Goal: Task Accomplishment & Management: Manage account settings

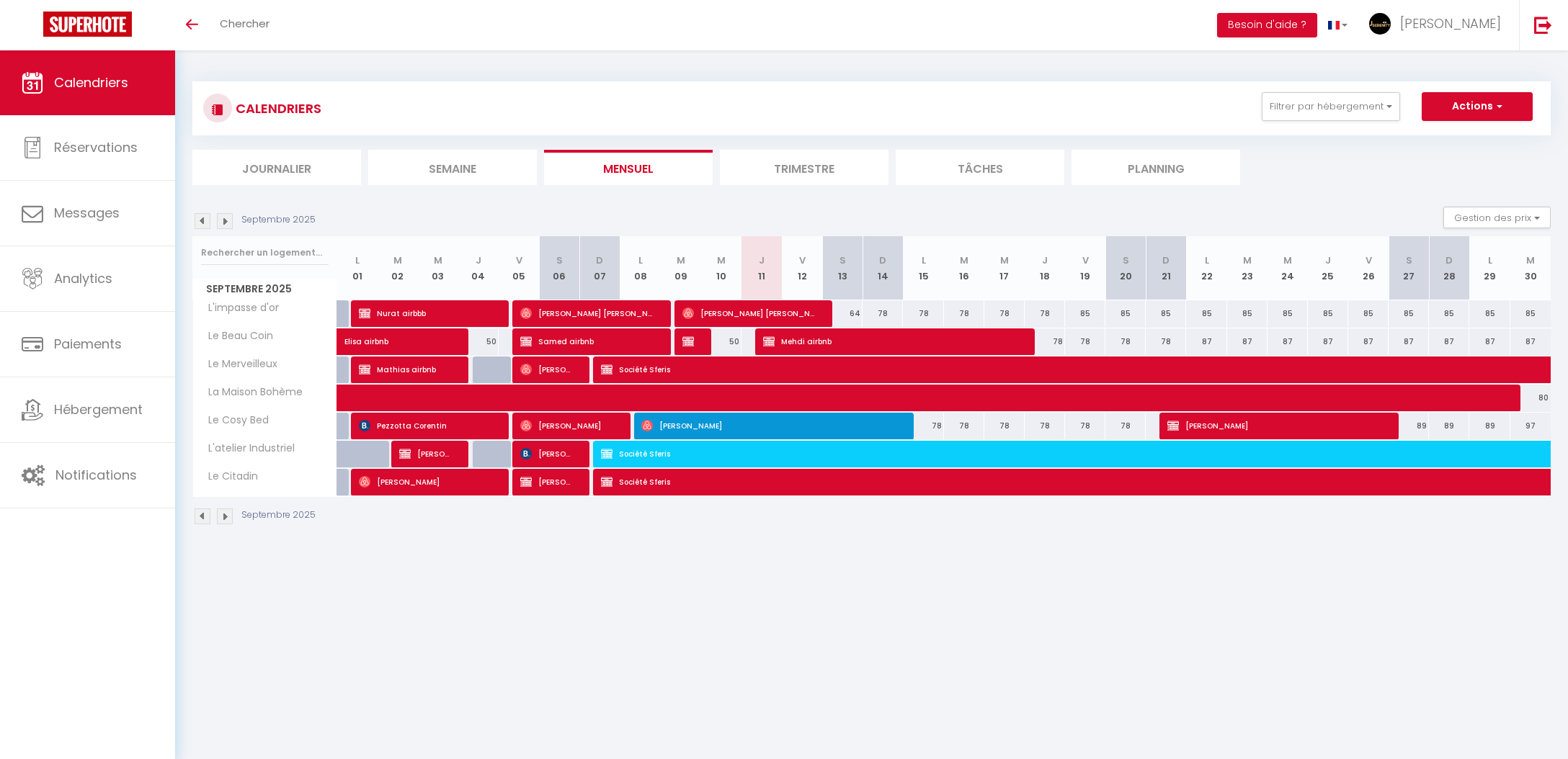
click at [201, 222] on img at bounding box center [203, 221] width 16 height 16
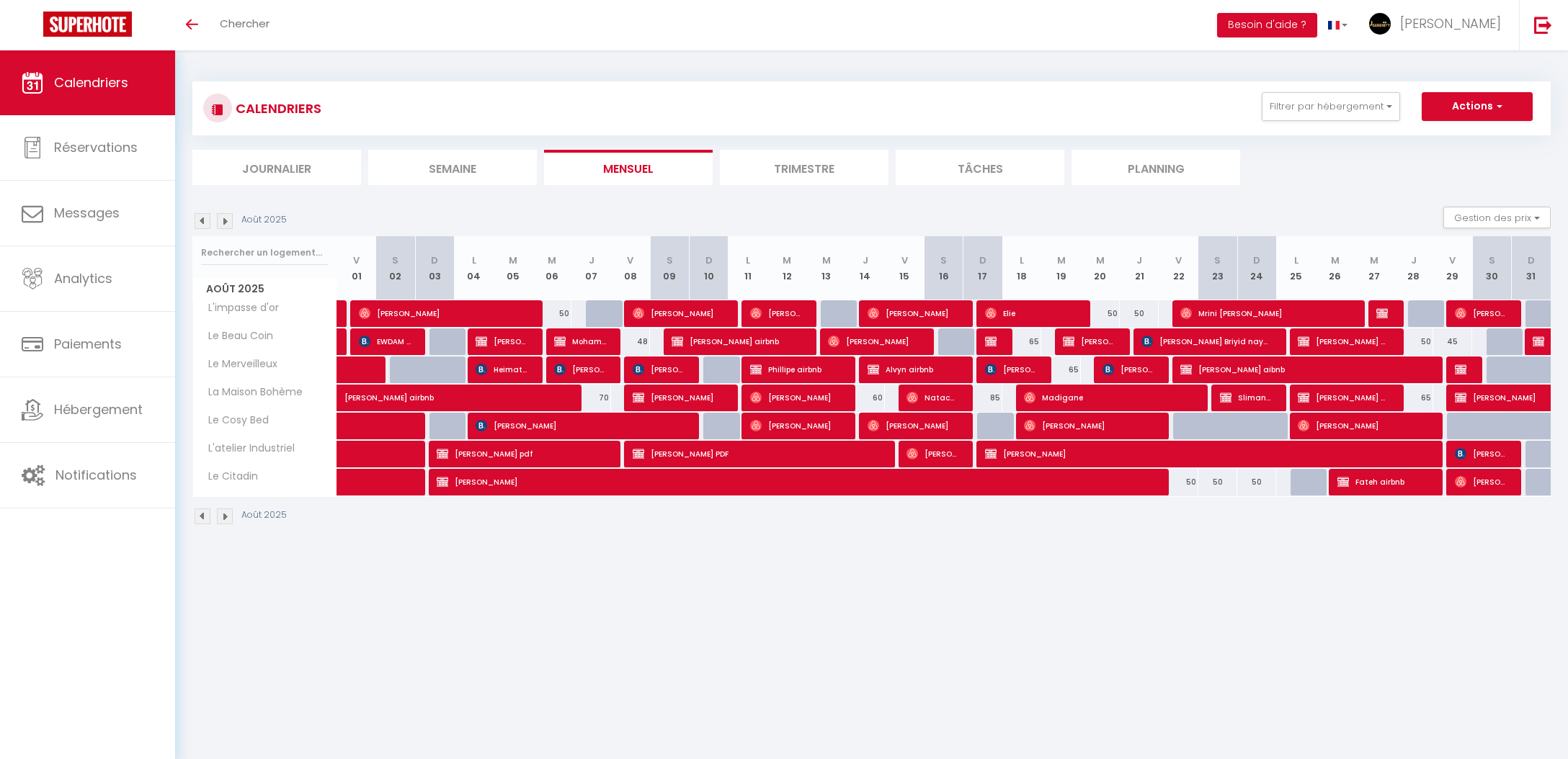
click at [201, 222] on img at bounding box center [203, 221] width 16 height 16
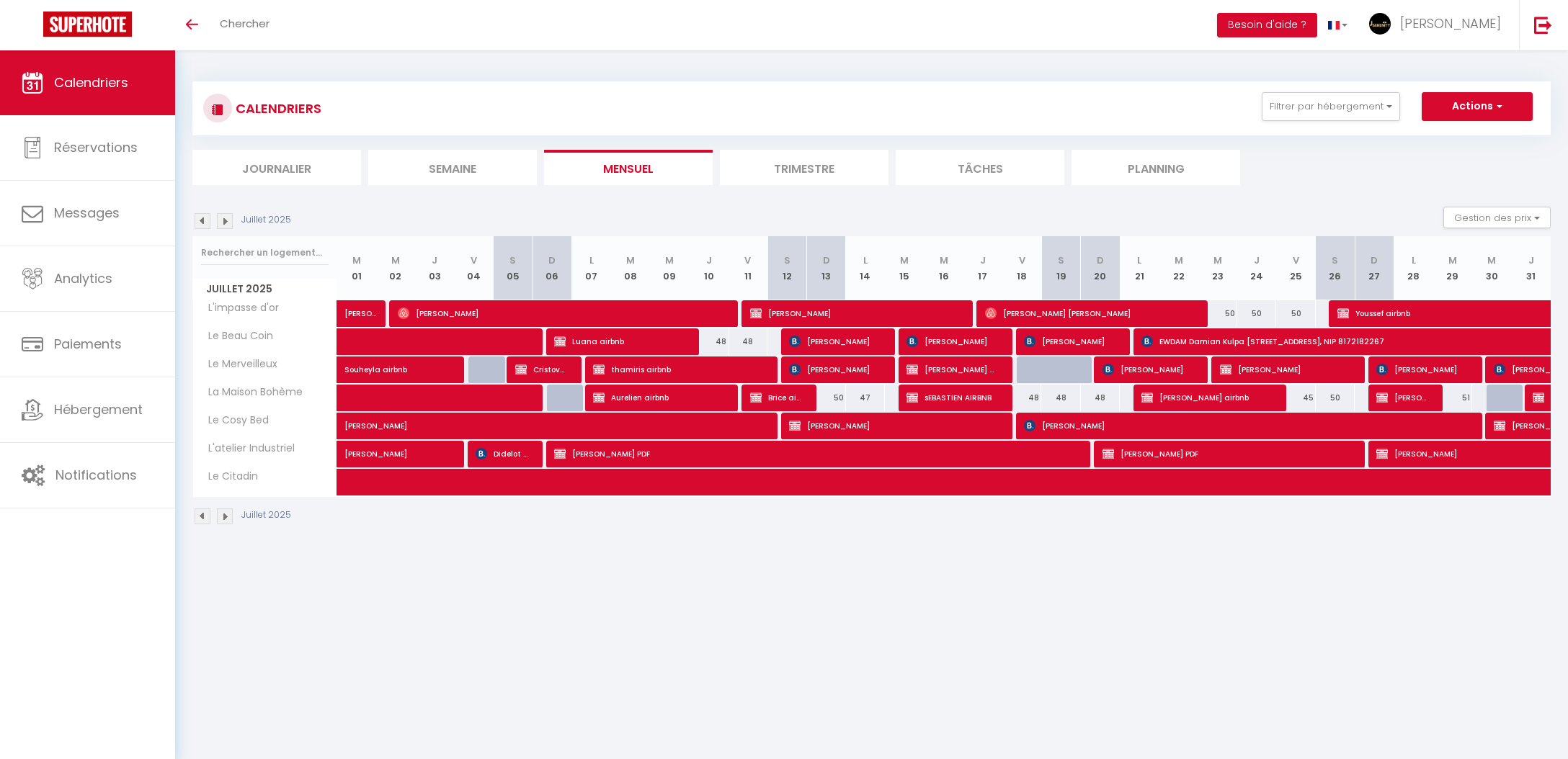
click at [201, 222] on img at bounding box center [203, 221] width 16 height 16
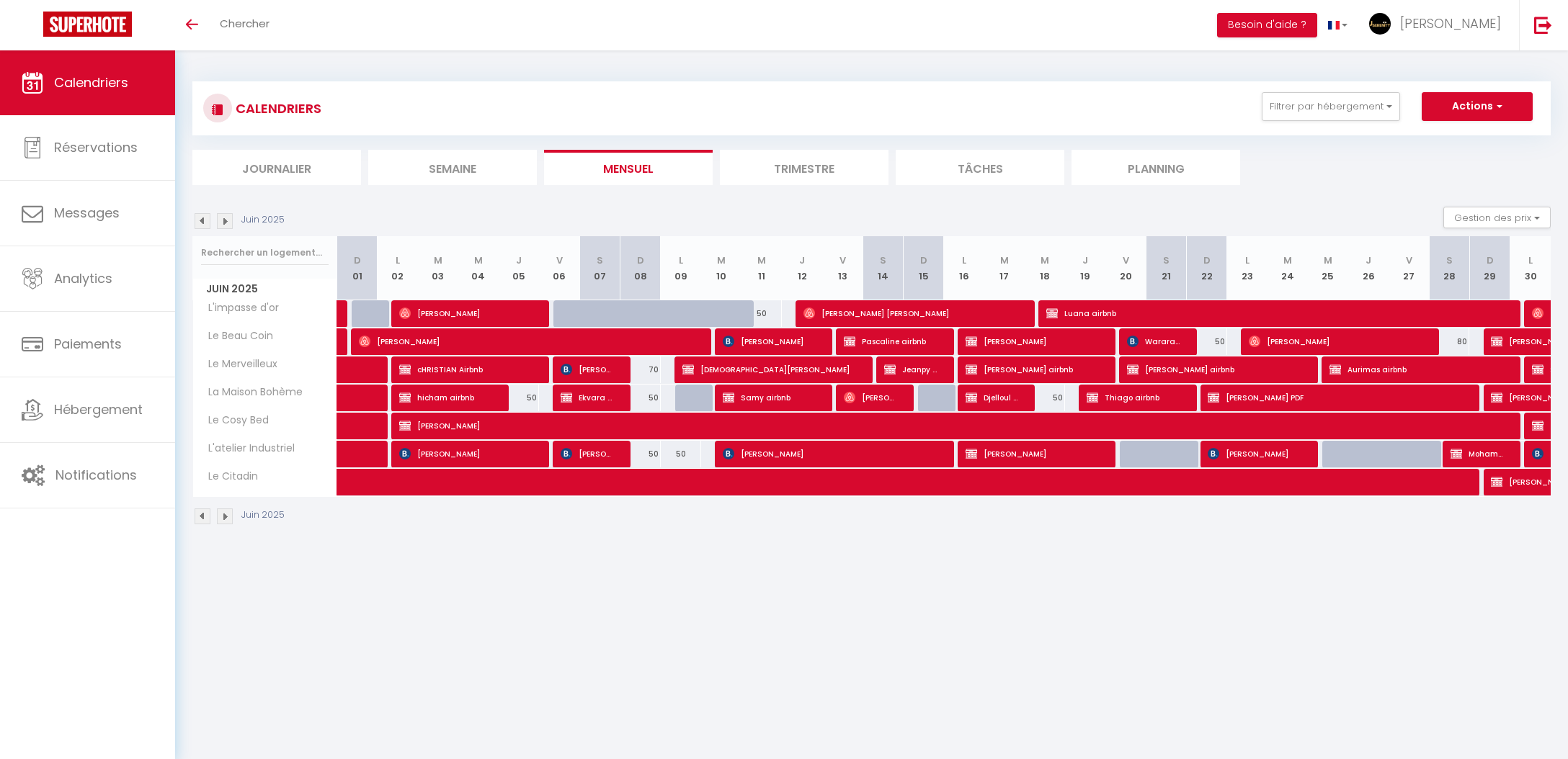
click at [1227, 453] on span "Séverine Guérin" at bounding box center [1255, 454] width 95 height 27
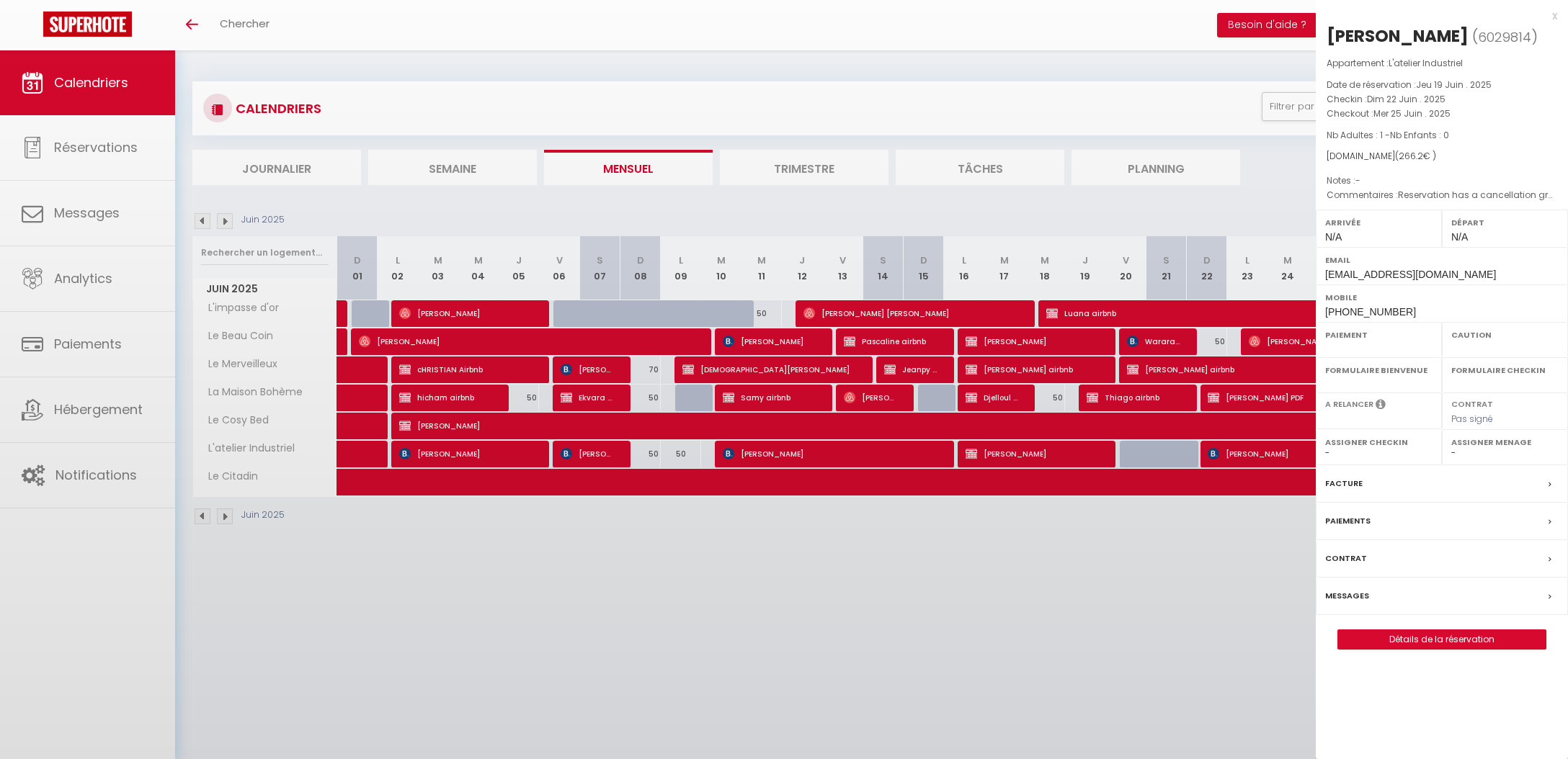
select select "OK"
select select "0"
select select "1"
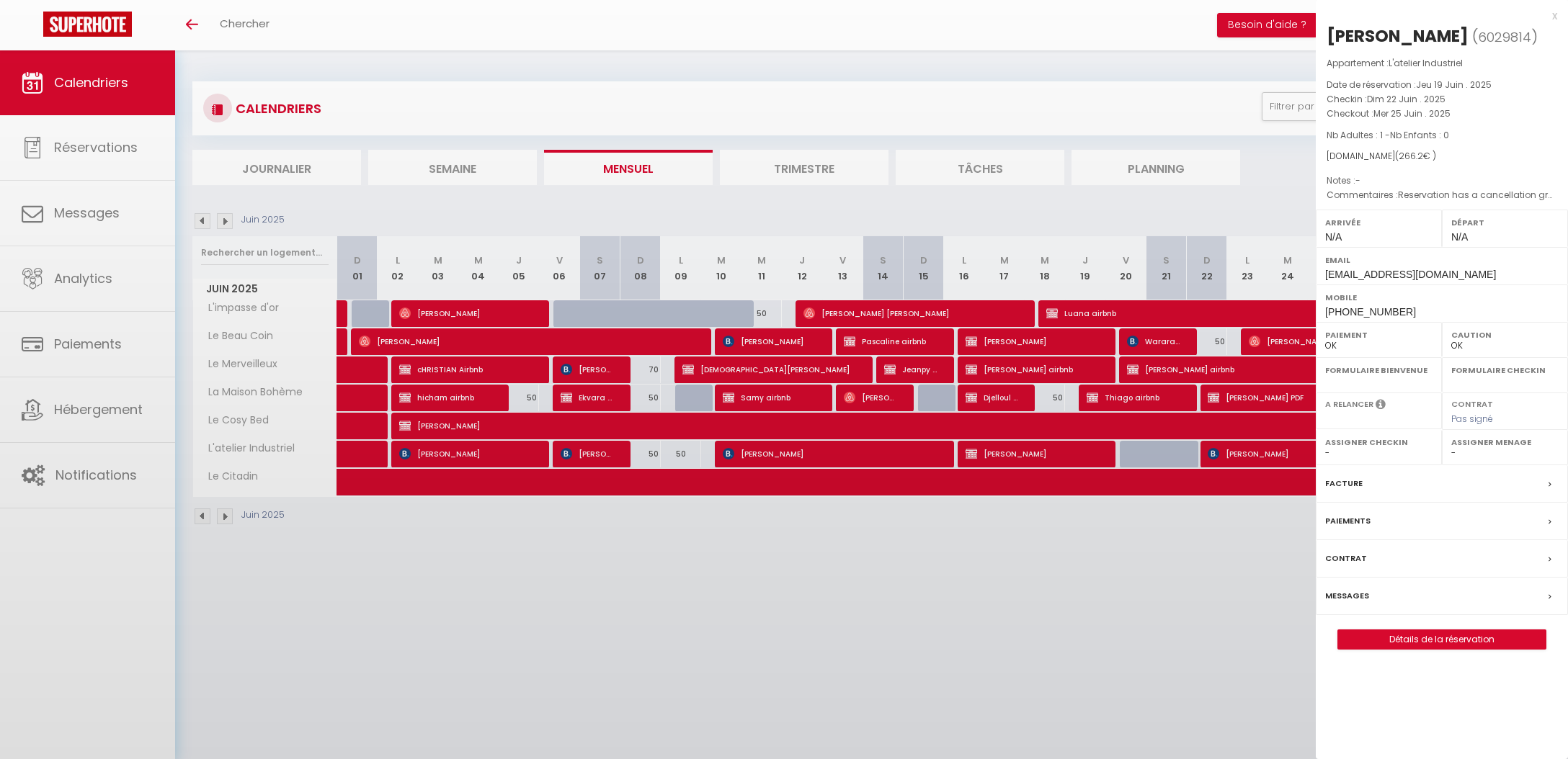
select select
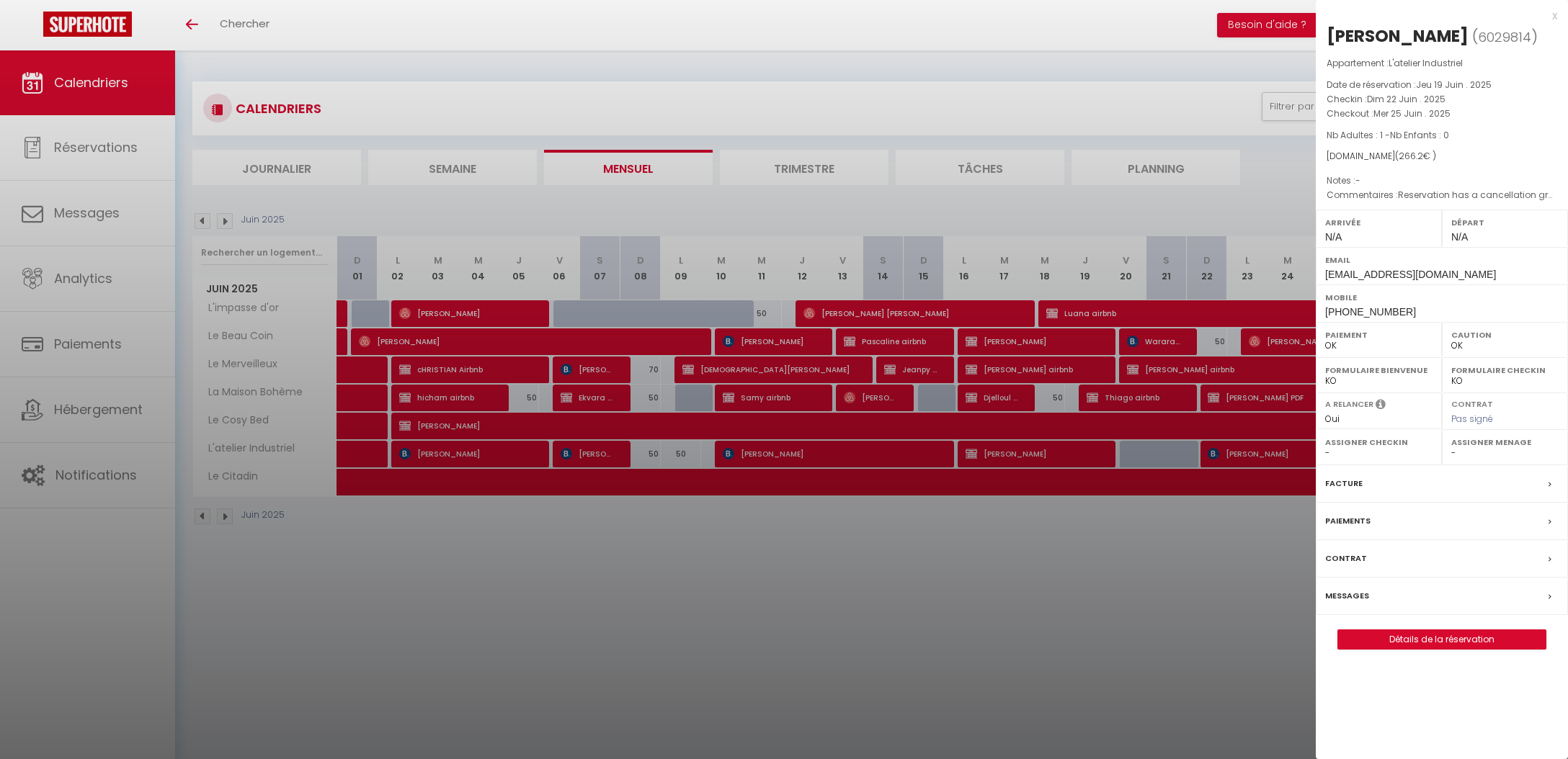
click at [1349, 480] on label "Facture" at bounding box center [1344, 483] width 38 height 15
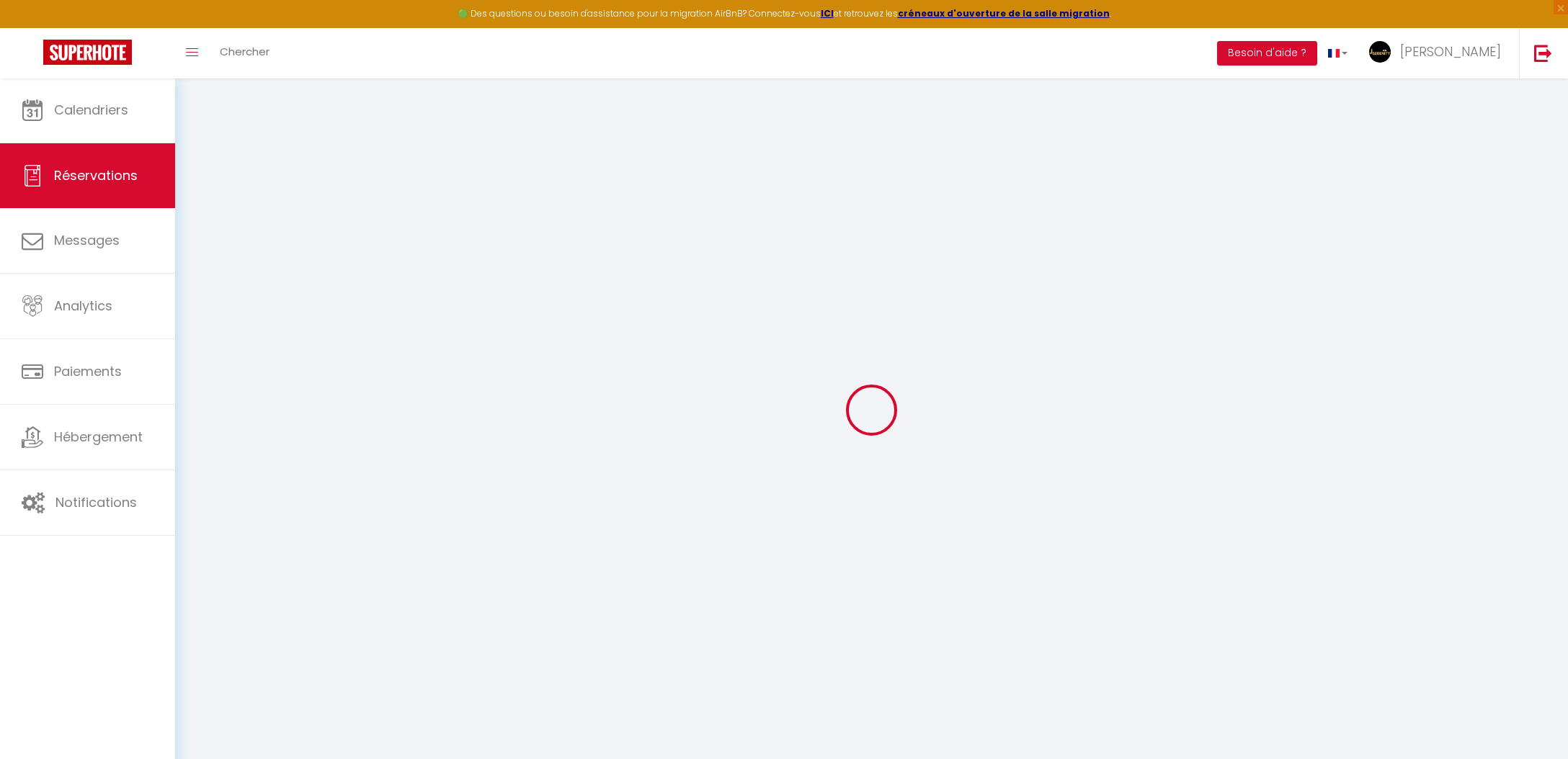
select select "cleaning"
select select "other"
select select
checkbox input "false"
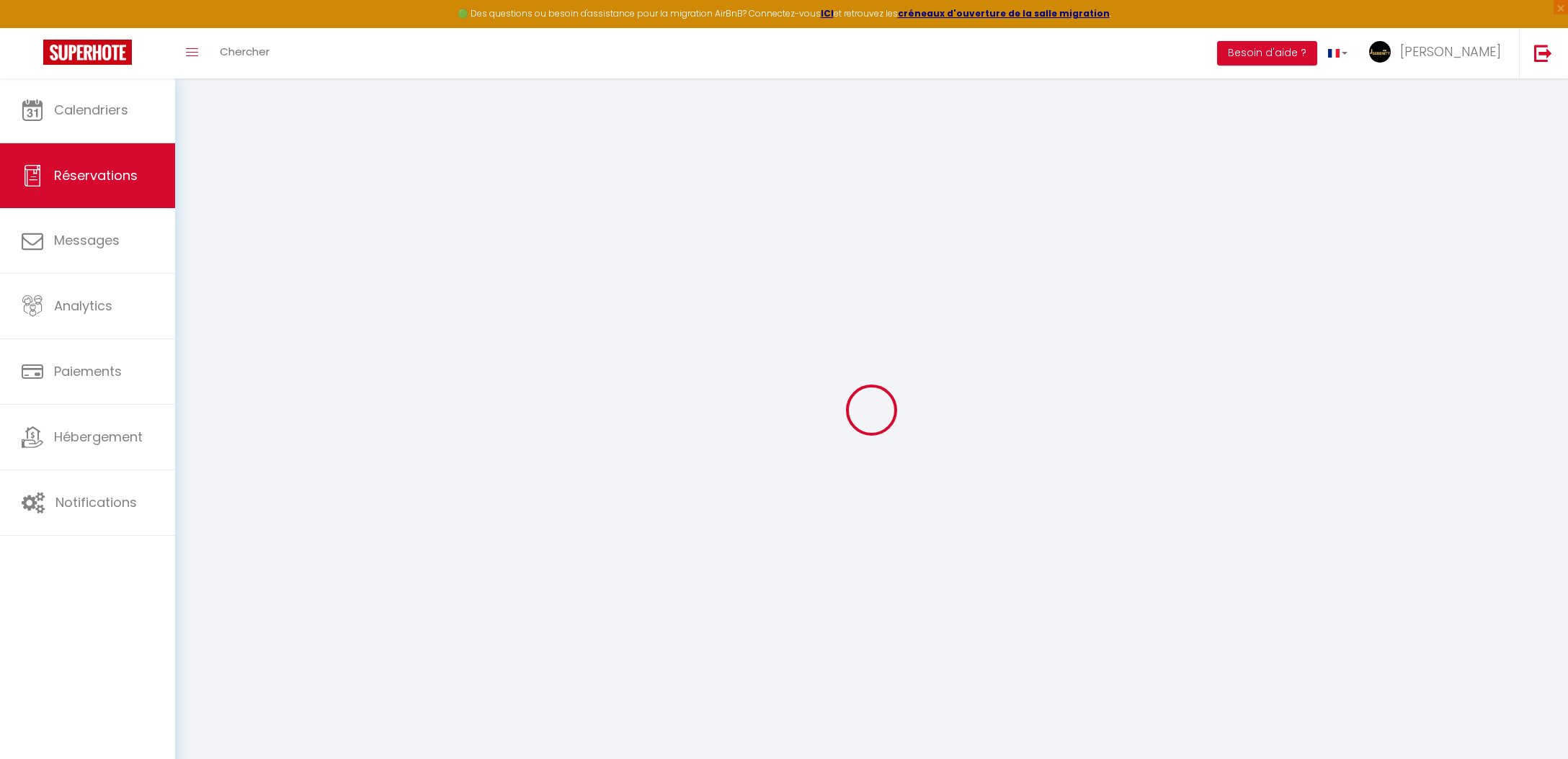
type textarea "Reservation has a cancellation grace period. Do not charge if cancelled before …"
select select
checkbox input "false"
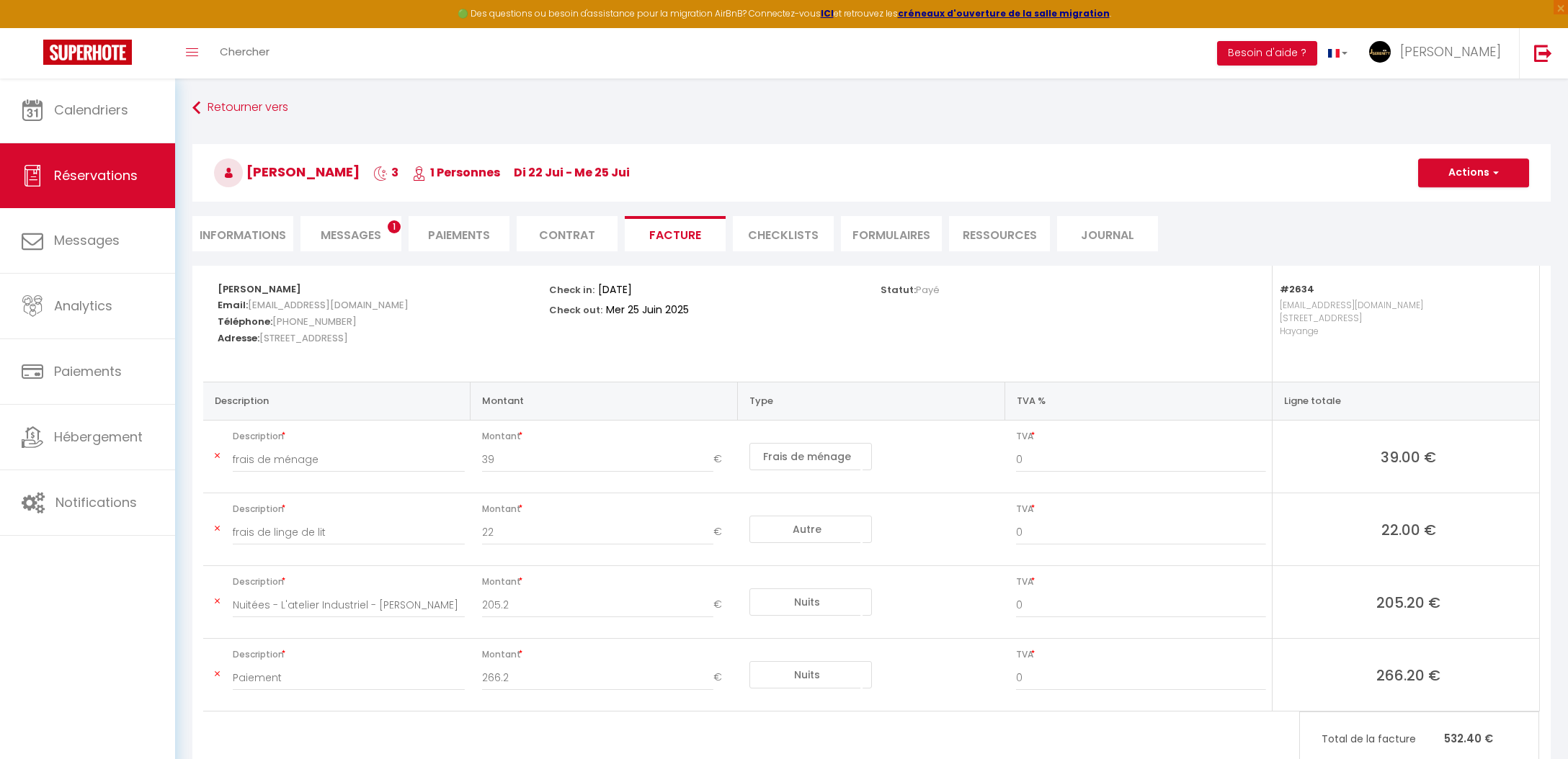
click at [1434, 188] on h3 "Séverine Guérin 3 1 Personnes di 22 Jui - me 25 Jui" at bounding box center [872, 173] width 1359 height 58
click at [1455, 188] on h3 "Séverine Guérin 3 1 Personnes di 22 Jui - me 25 Jui" at bounding box center [872, 173] width 1359 height 58
click at [1454, 183] on button "Actions" at bounding box center [1473, 173] width 111 height 29
click at [1471, 219] on link "Aperçu et éditer" at bounding box center [1463, 223] width 121 height 19
click at [229, 247] on li "Informations" at bounding box center [243, 233] width 101 height 35
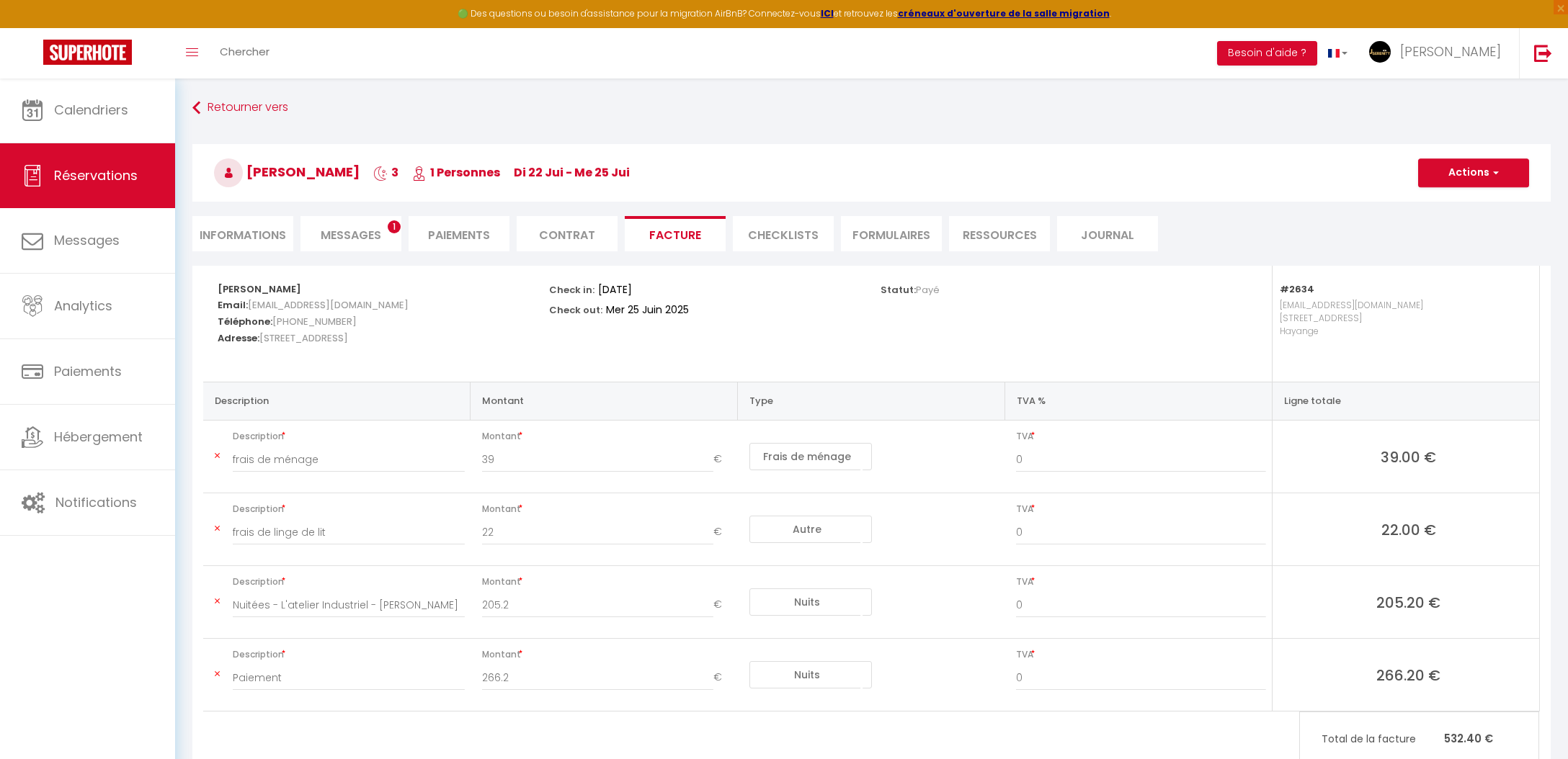
select select
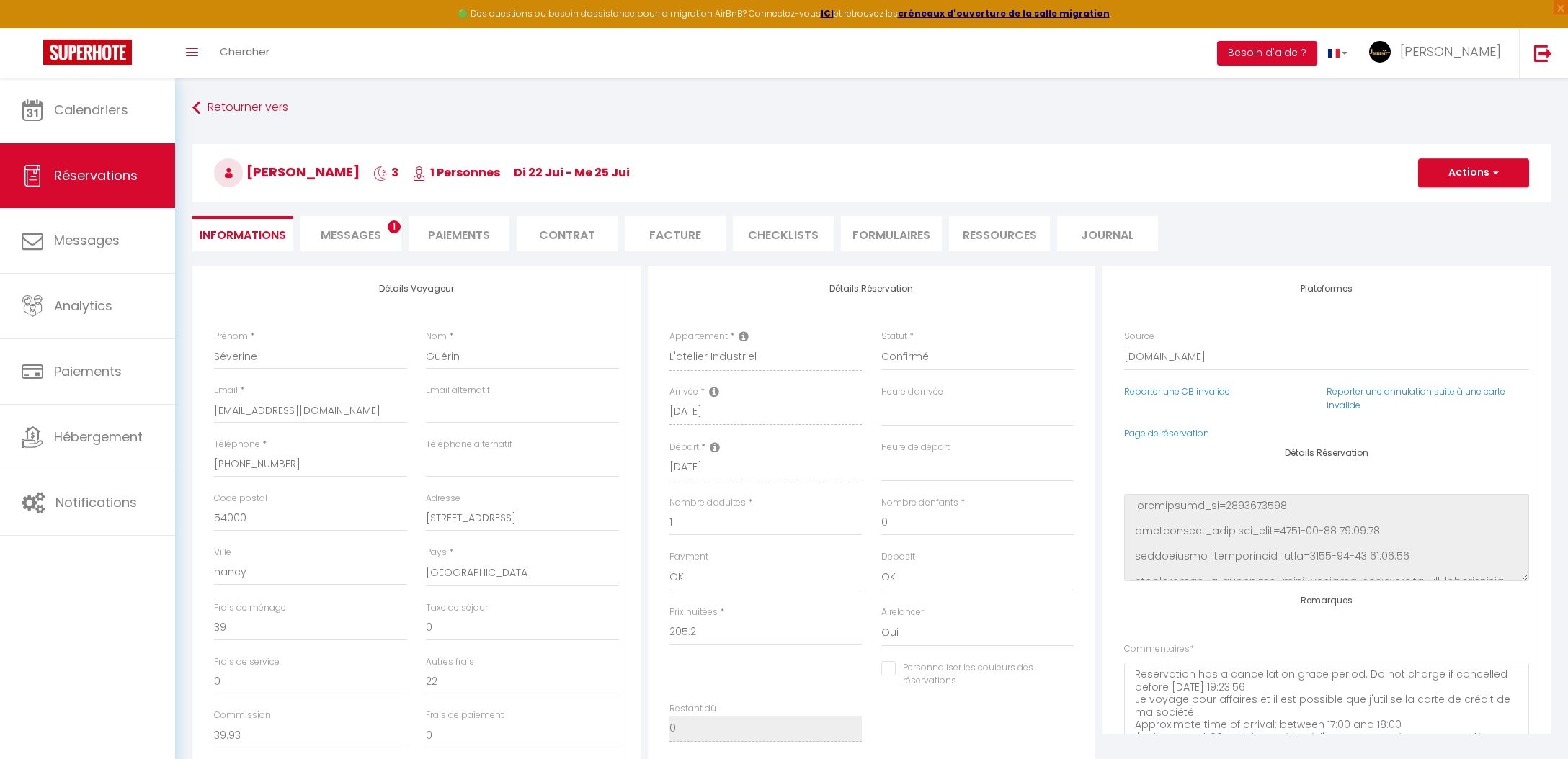
click at [682, 227] on li "Facture" at bounding box center [675, 233] width 101 height 35
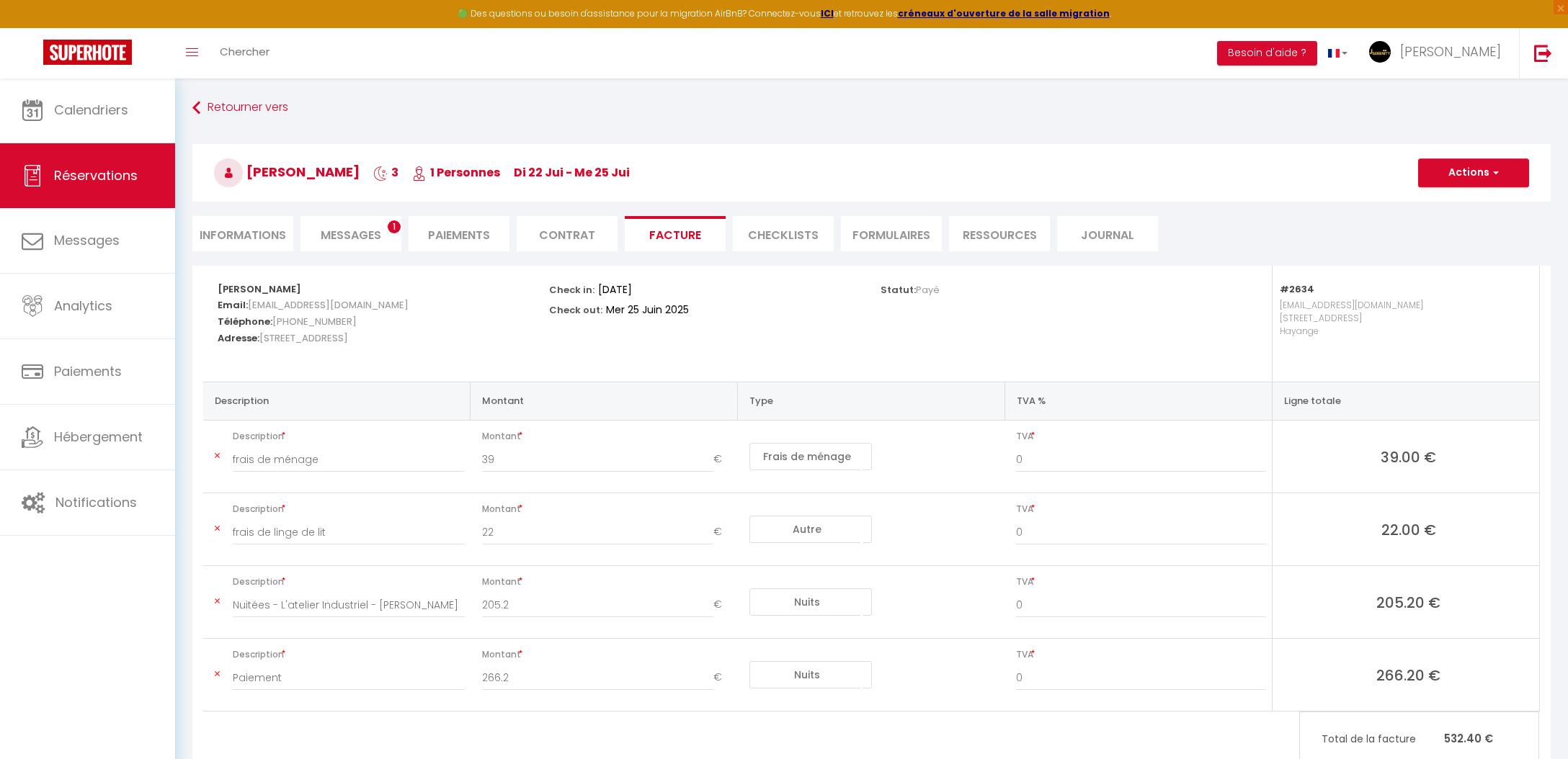
click at [217, 672] on icon at bounding box center [217, 674] width 5 height 9
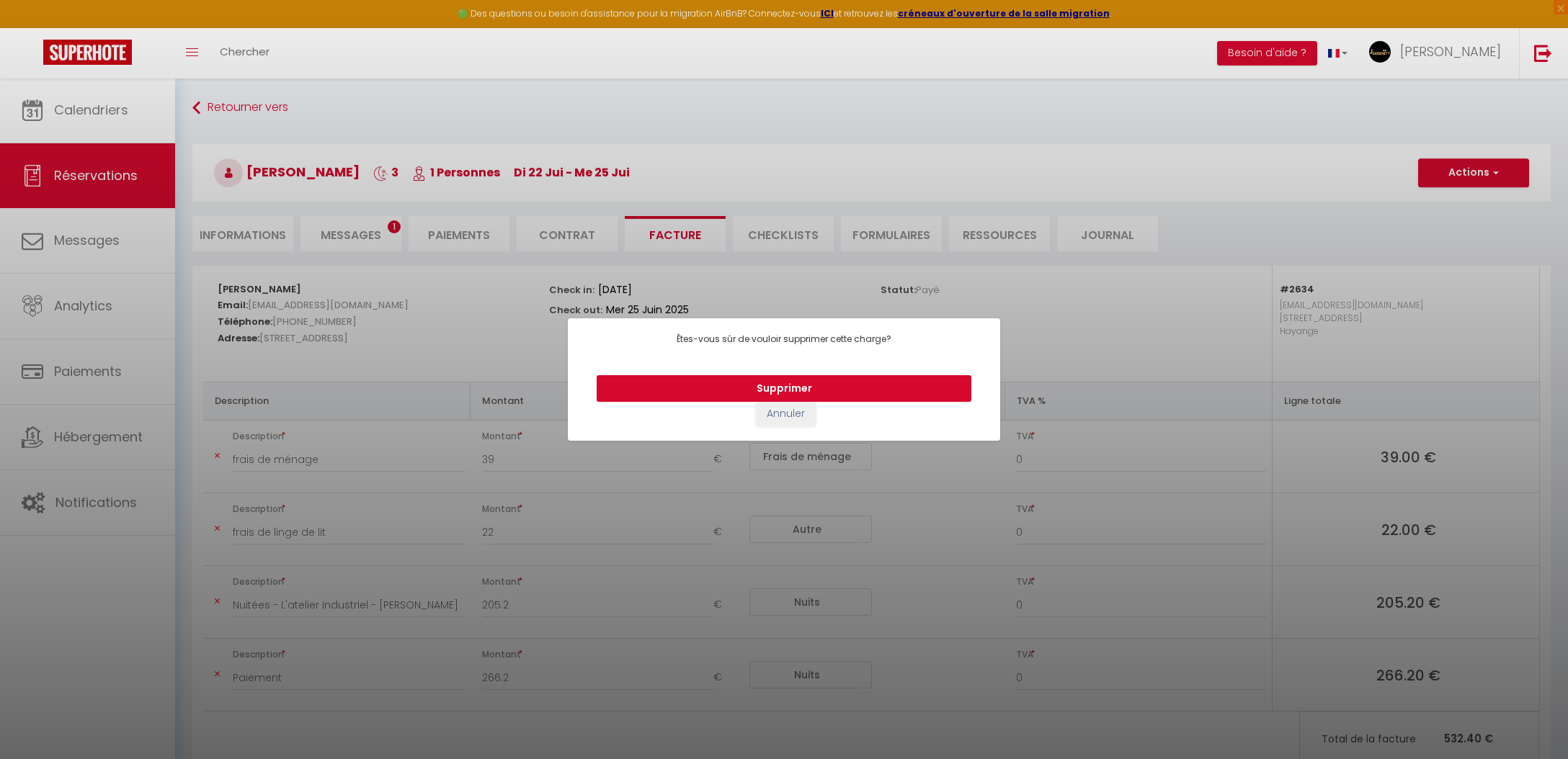
click at [777, 382] on button "Supprimer" at bounding box center [784, 389] width 375 height 27
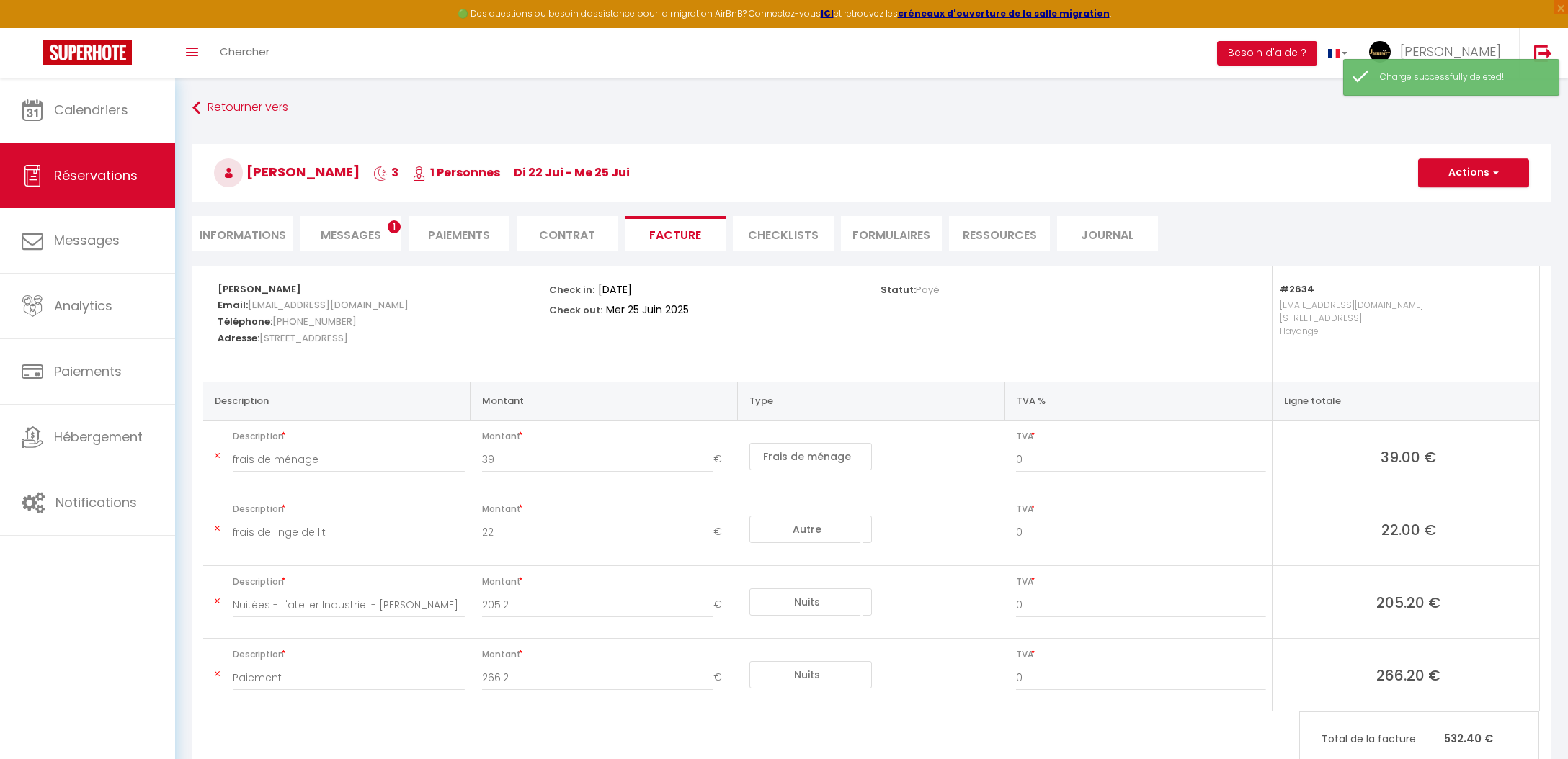
click at [1478, 173] on button "Actions" at bounding box center [1473, 173] width 111 height 29
click at [1465, 221] on link "Aperçu et éditer" at bounding box center [1463, 223] width 121 height 19
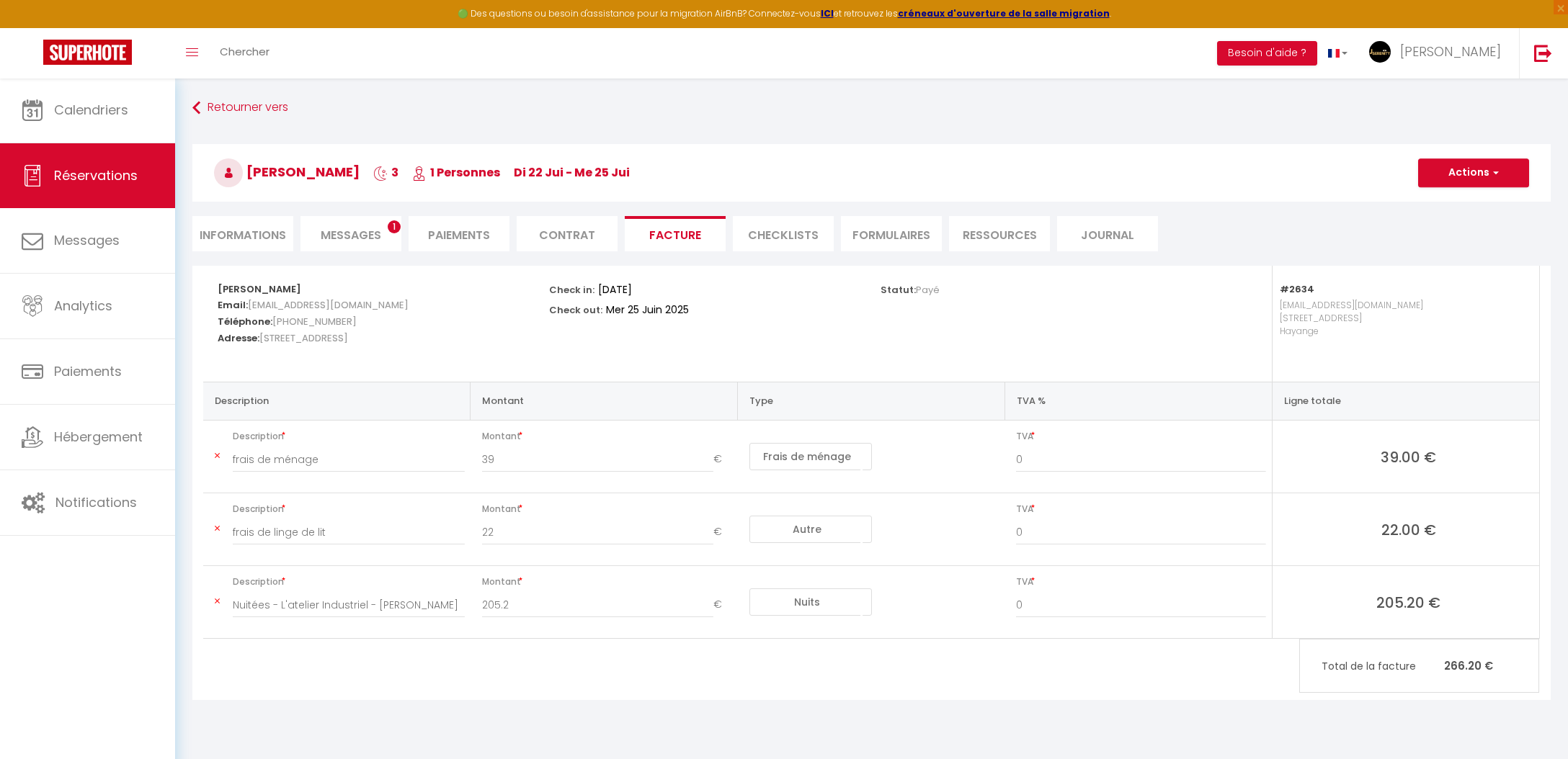
click at [1474, 170] on button "Actions" at bounding box center [1473, 173] width 111 height 29
click at [1451, 258] on link "Copier le lien" at bounding box center [1463, 260] width 121 height 19
click at [150, 121] on link "Calendriers" at bounding box center [87, 110] width 175 height 65
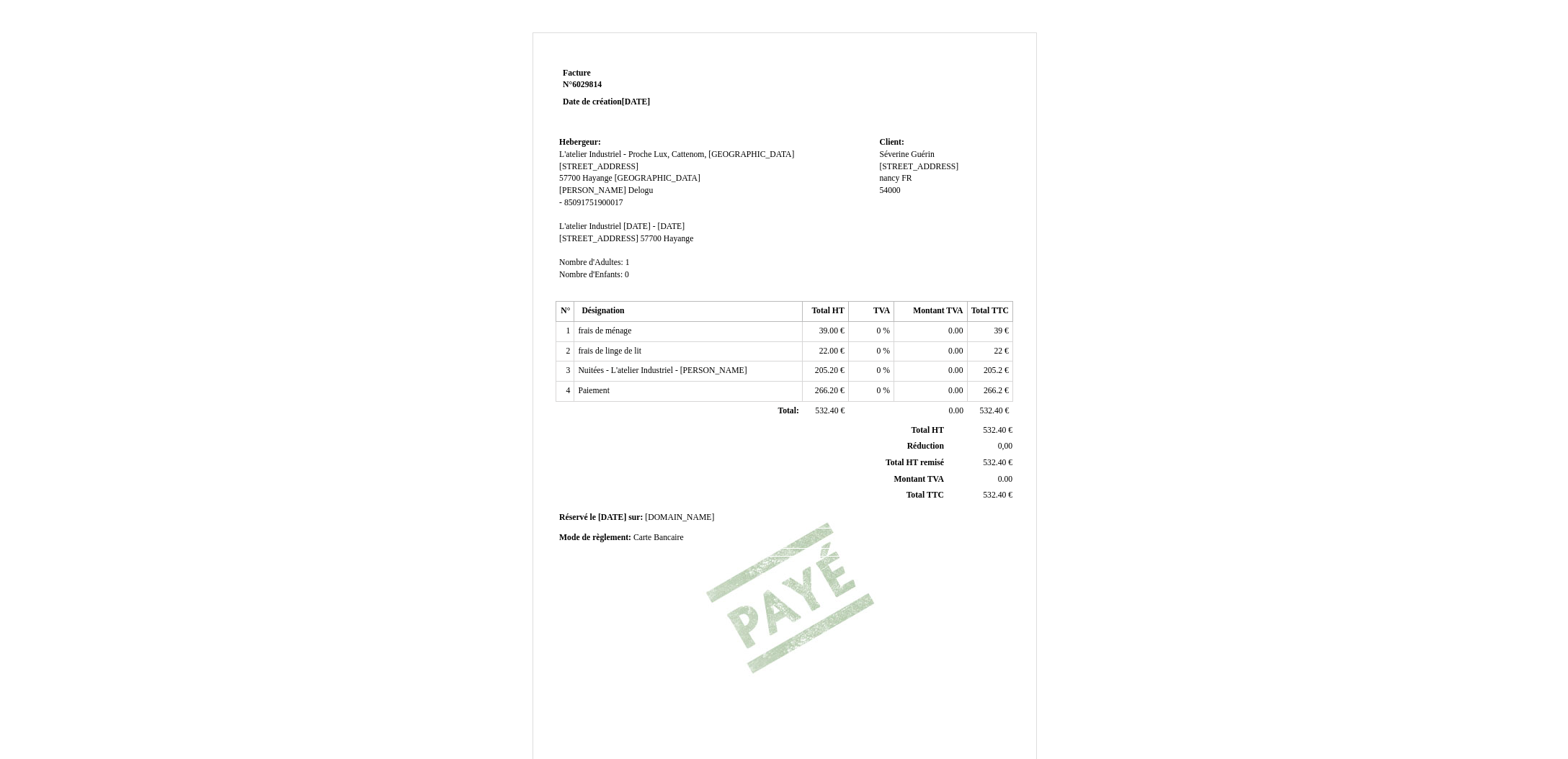
click at [905, 156] on span "Séverine" at bounding box center [894, 154] width 30 height 9
click at [924, 157] on input "Séverine" at bounding box center [962, 157] width 166 height 15
type input "Santé 2D"
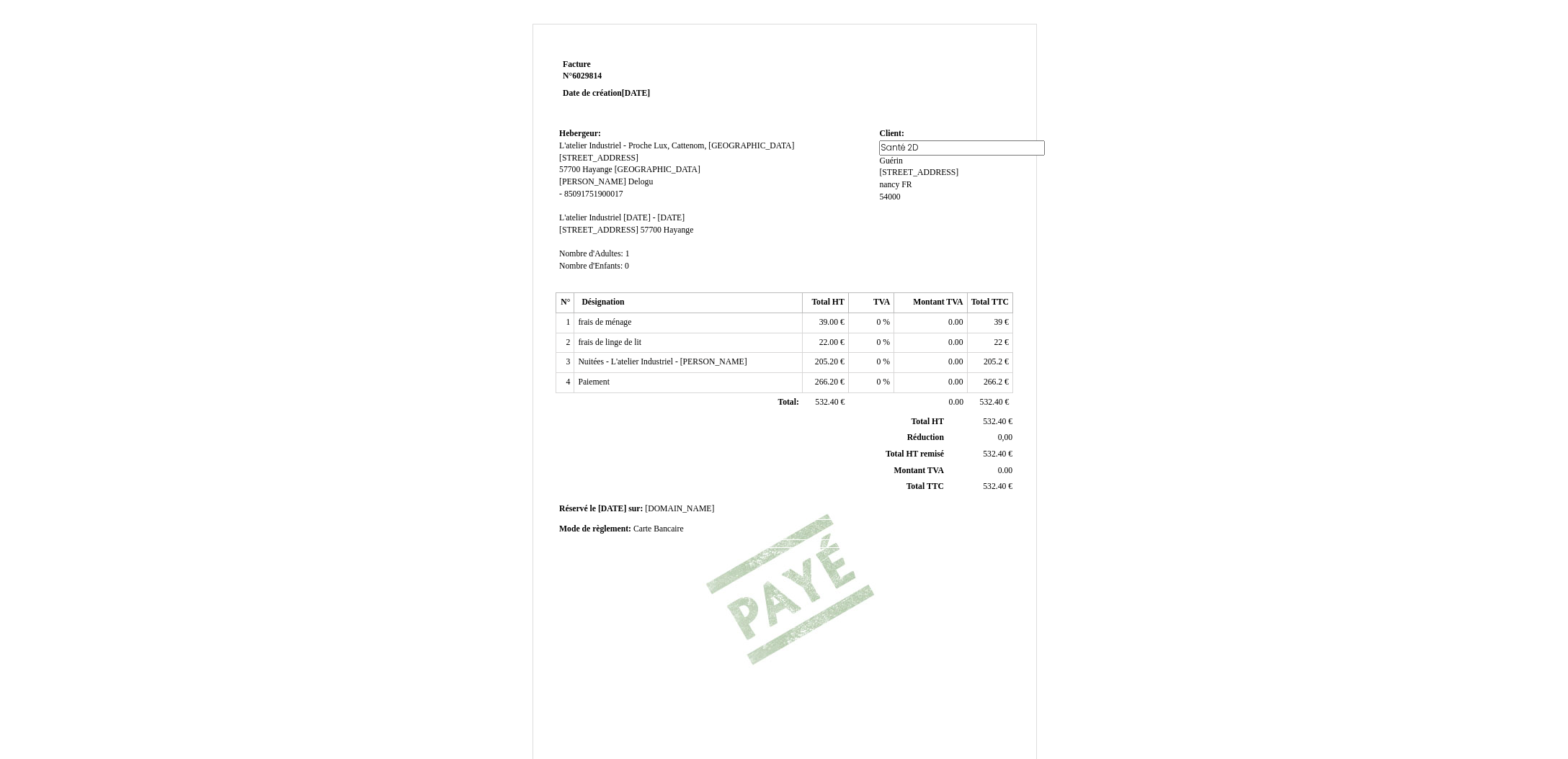
scroll to position [6, 0]
click at [897, 167] on div "Séverine Séverine Guérin Guérin 6 Rue Moulin de Boudonville 6 Rue Moulin de Bou…" at bounding box center [944, 180] width 130 height 75
click at [970, 196] on div "Santé 2D Santé 2D Guérin Guérin 6 Rue Moulin de Boudonville 6 Rue Moulin de Bou…" at bounding box center [944, 173] width 130 height 61
click at [923, 145] on span "Guérin" at bounding box center [925, 148] width 23 height 9
click at [927, 163] on input "Guérin" at bounding box center [962, 162] width 166 height 15
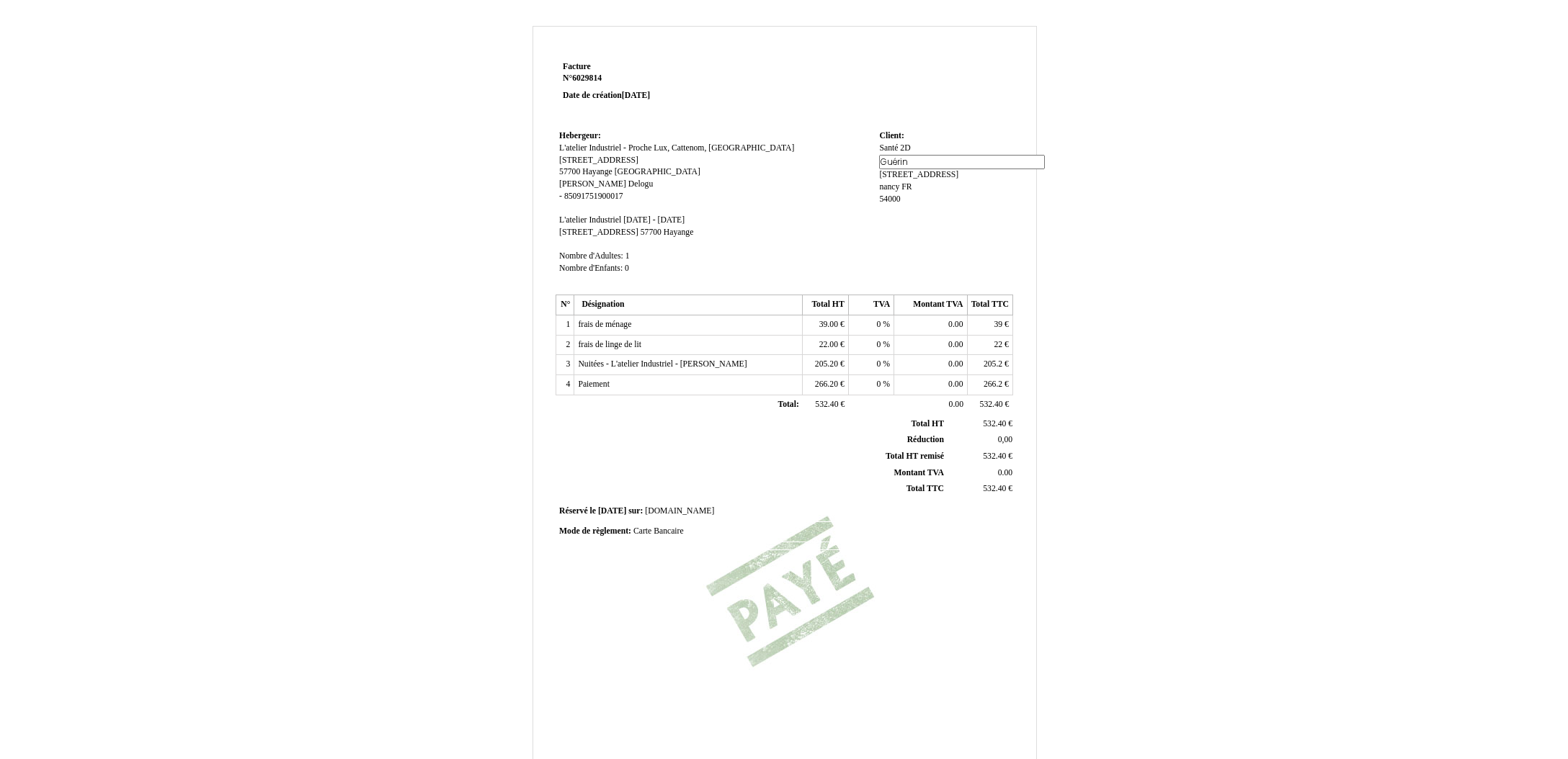
click at [927, 163] on input "Guérin" at bounding box center [962, 162] width 166 height 15
click at [995, 253] on td "Client: Client: Santé 2D Santé 2D Guérin Guérin 6 Rue Moulin de Boudonville 6 R…" at bounding box center [944, 209] width 137 height 164
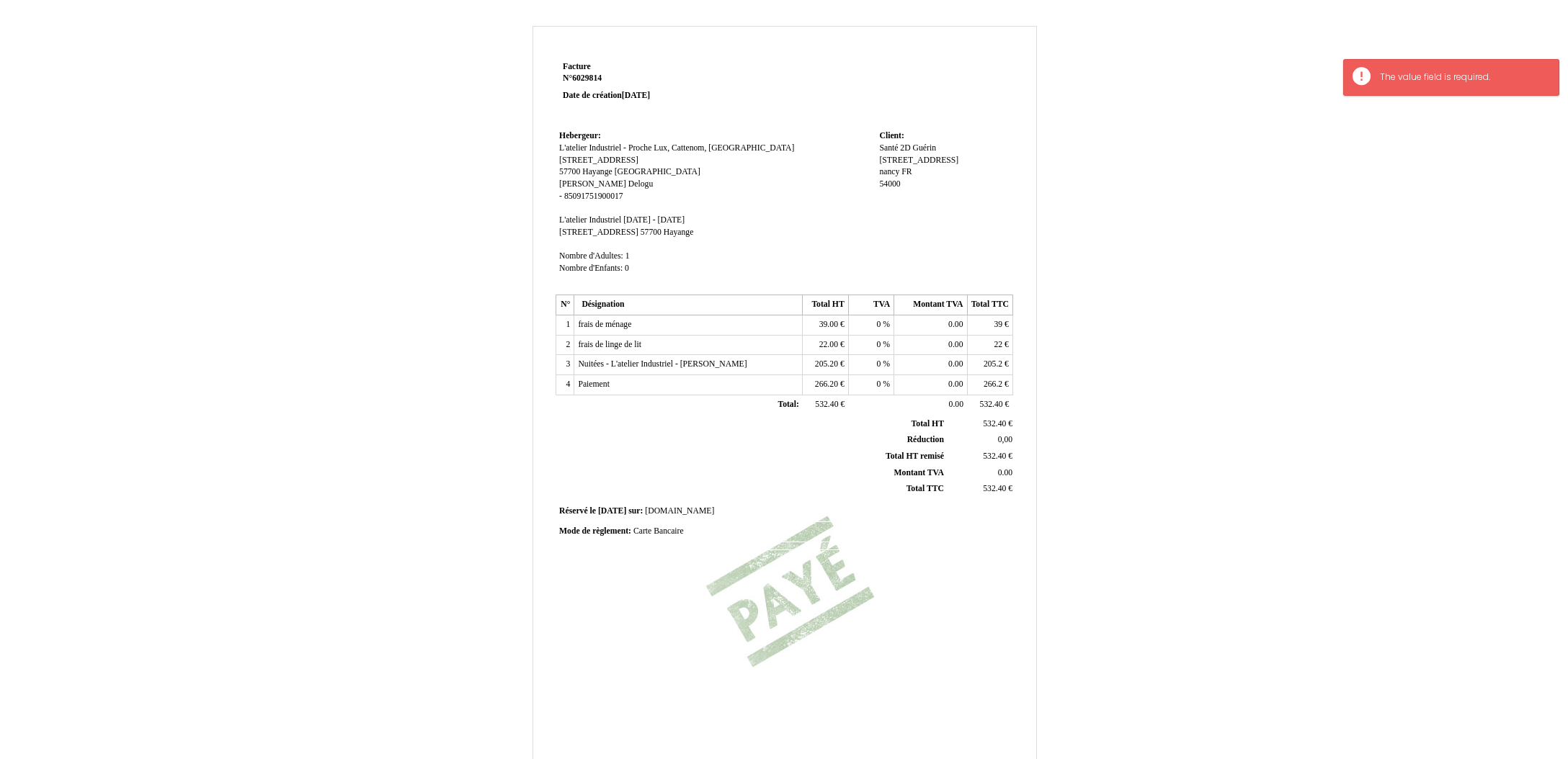
click at [928, 148] on span "Guérin" at bounding box center [925, 148] width 23 height 9
click at [909, 159] on input "Guérin" at bounding box center [962, 162] width 166 height 15
drag, startPoint x: 884, startPoint y: 160, endPoint x: 895, endPoint y: 170, distance: 14.9
click at [884, 160] on input "Guérin" at bounding box center [962, 162] width 166 height 15
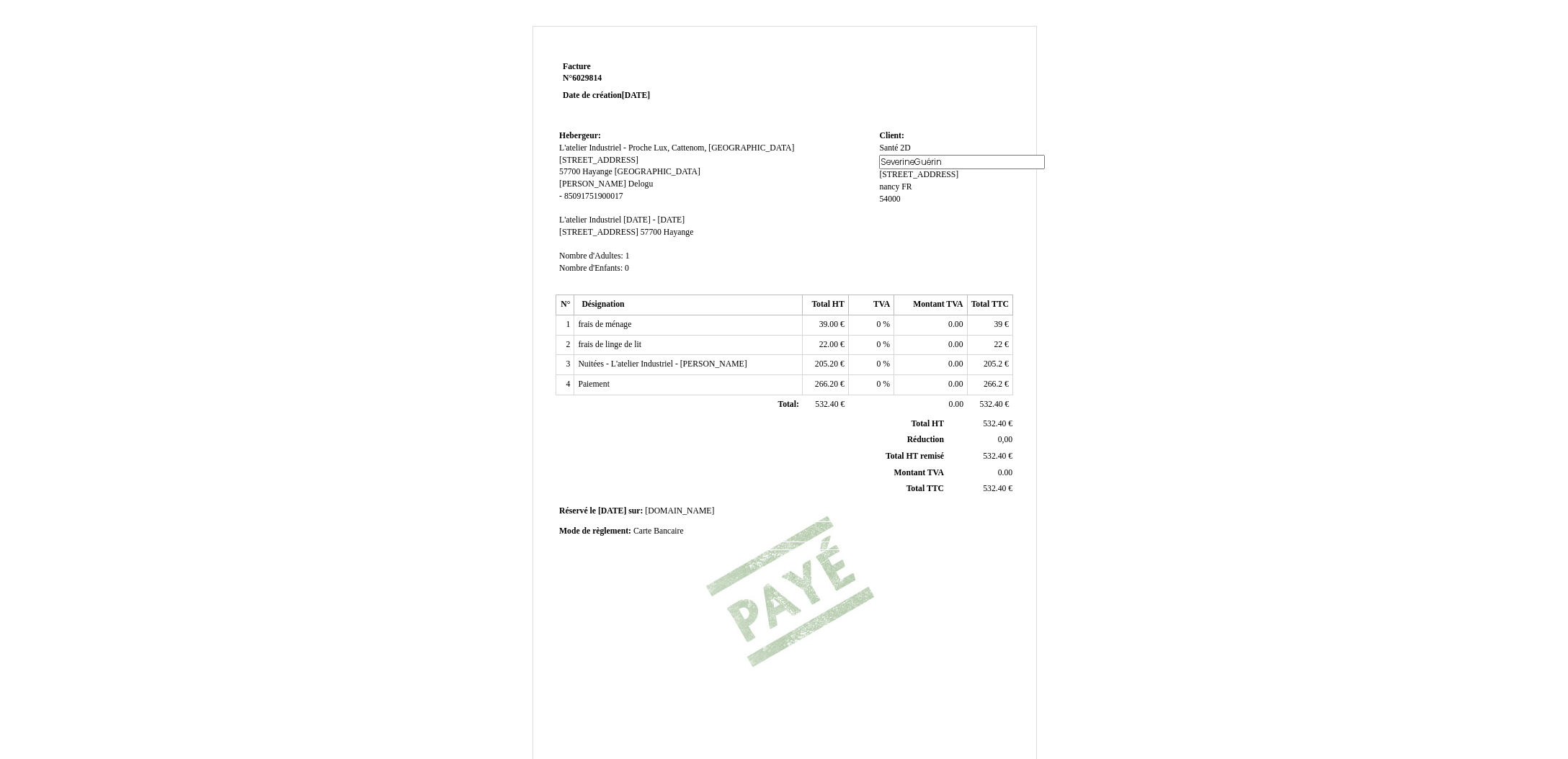
type input "Séverine Guérin"
click at [1020, 243] on div "Facture Facture N° 6029814 6029814 Date de création 19 June 2025 Hebergeur: Heb…" at bounding box center [785, 432] width 503 height 749
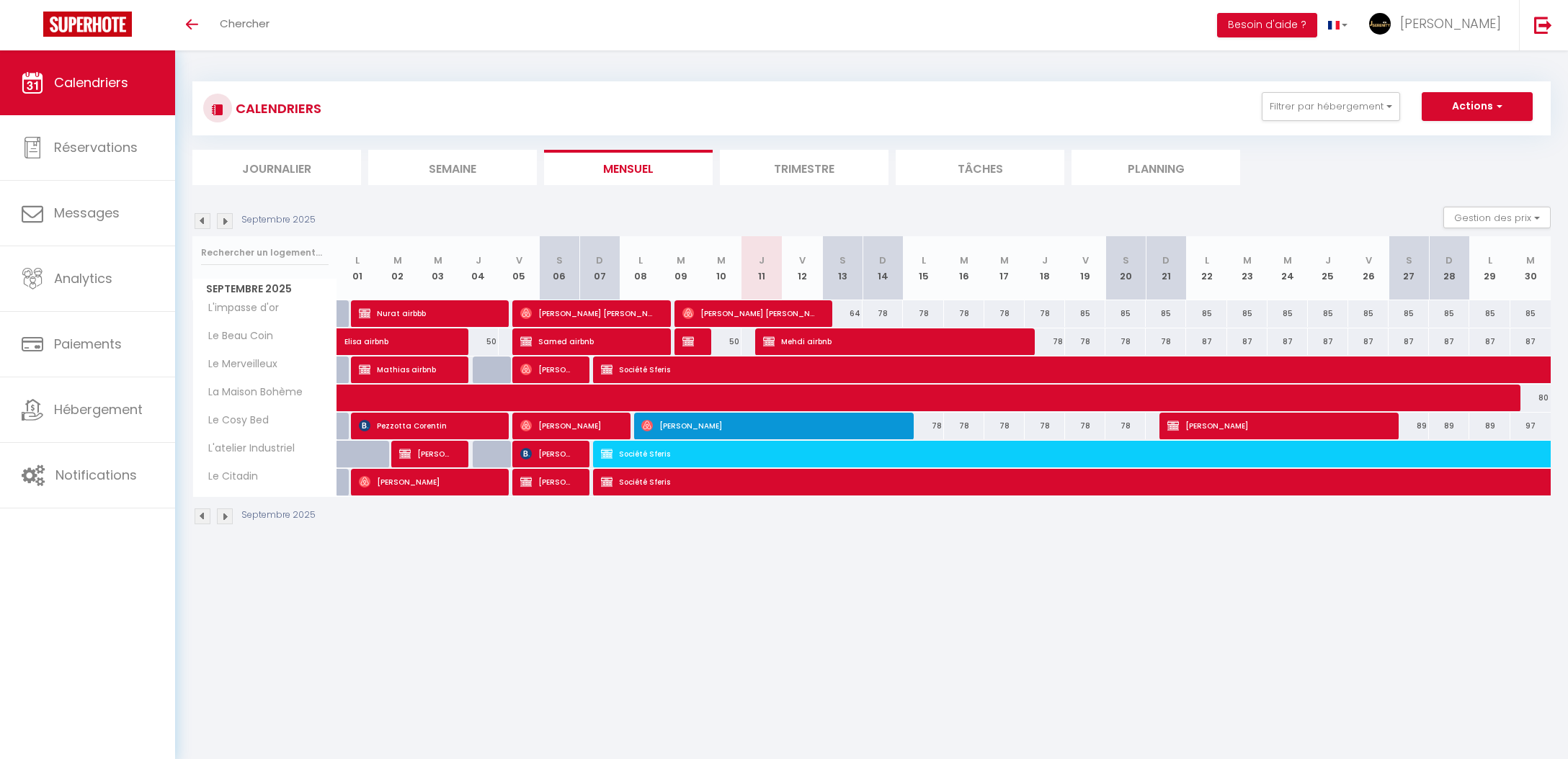
click at [785, 488] on span "Société Sferis" at bounding box center [1148, 482] width 1094 height 27
select select "OK"
select select "0"
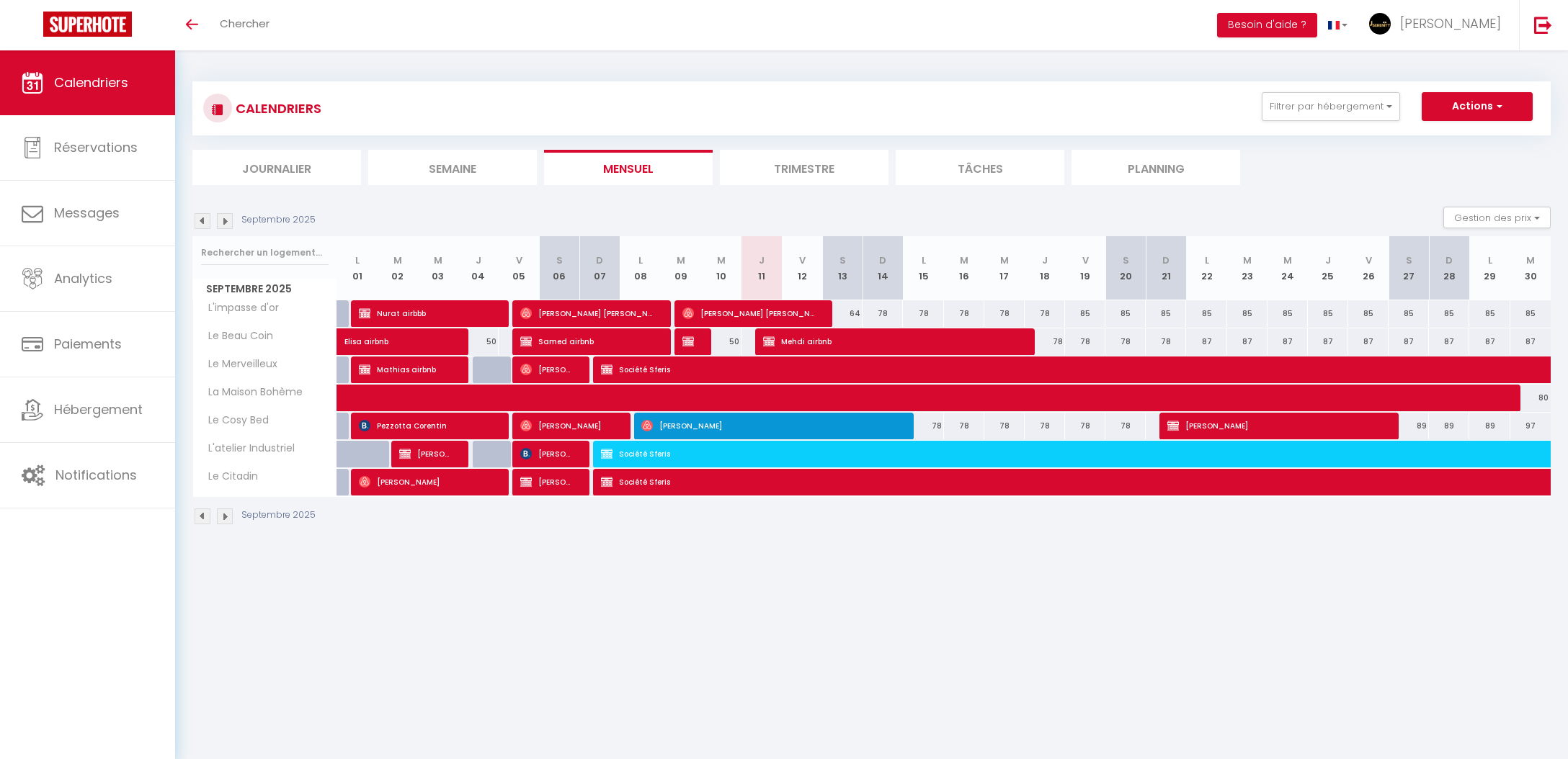
select select "1"
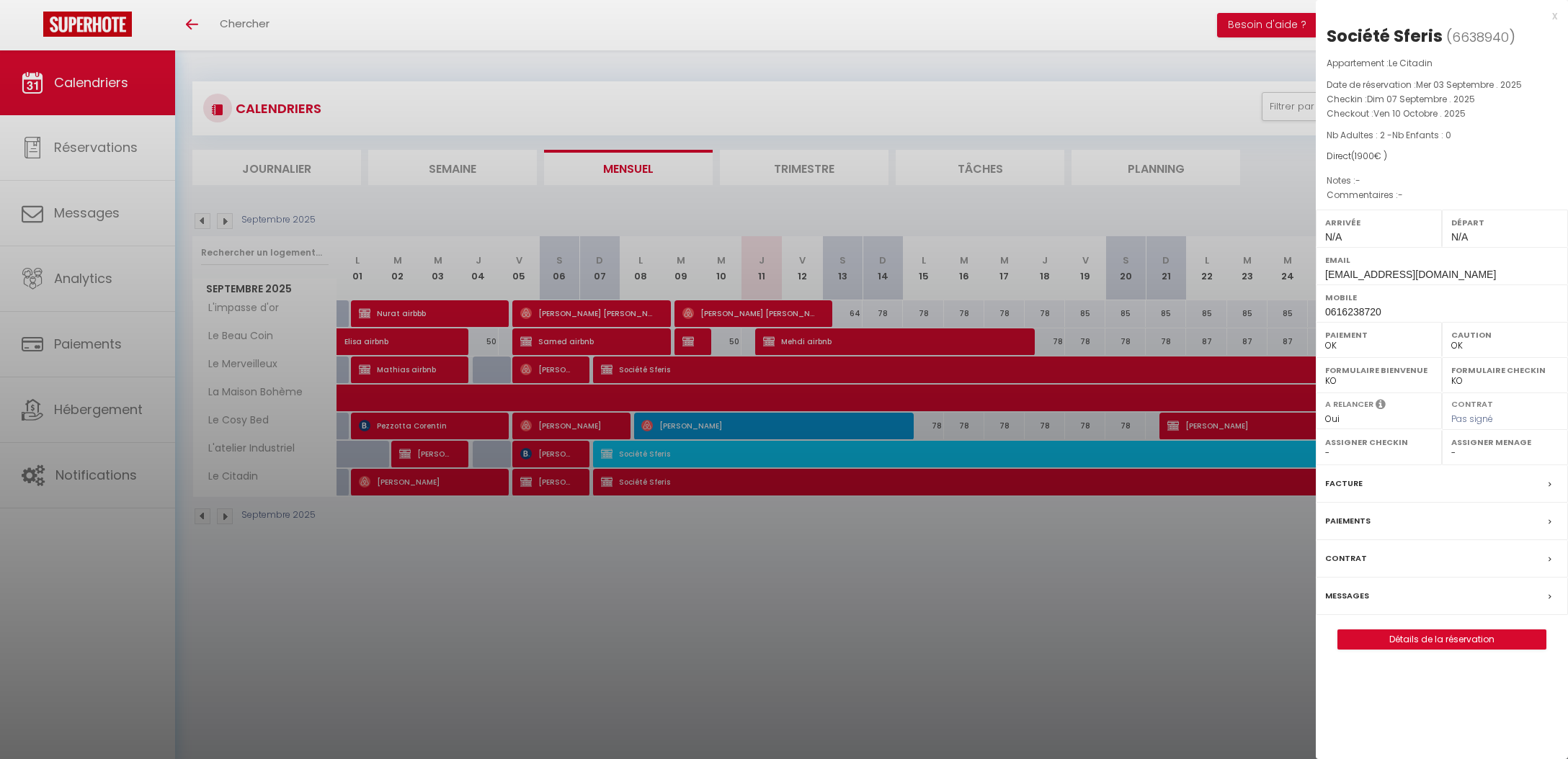
click at [785, 511] on div at bounding box center [784, 380] width 1568 height 759
